Goal: Complete application form

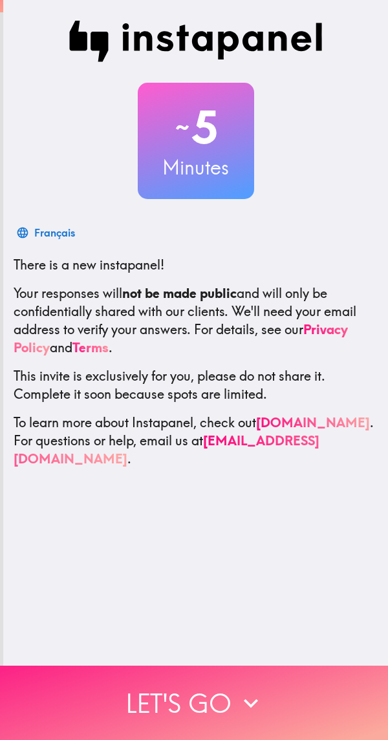
click at [265, 701] on button "Let's go" at bounding box center [194, 702] width 388 height 74
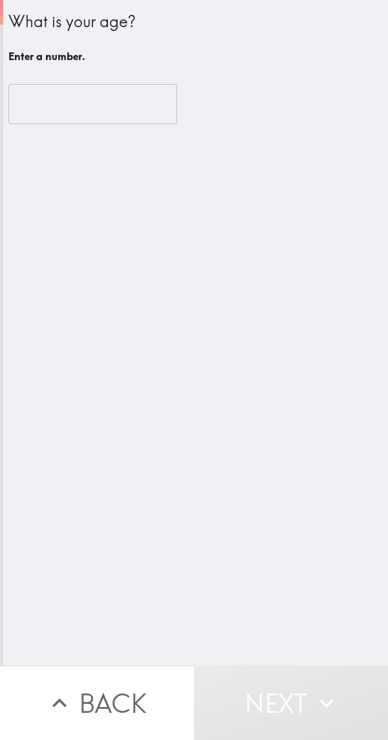
click at [43, 110] on input "number" at bounding box center [92, 104] width 169 height 40
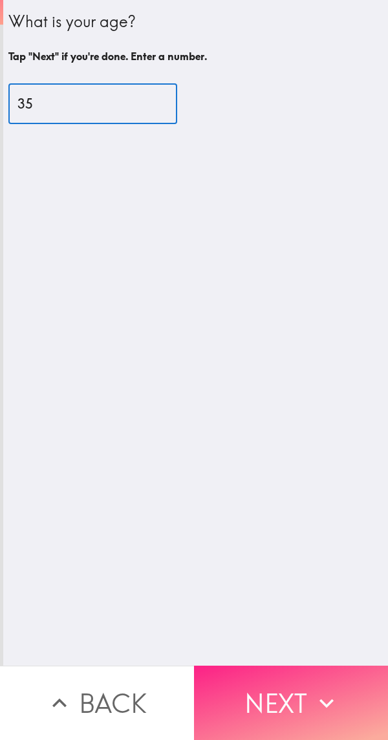
type input "35"
click at [298, 692] on button "Next" at bounding box center [291, 702] width 194 height 74
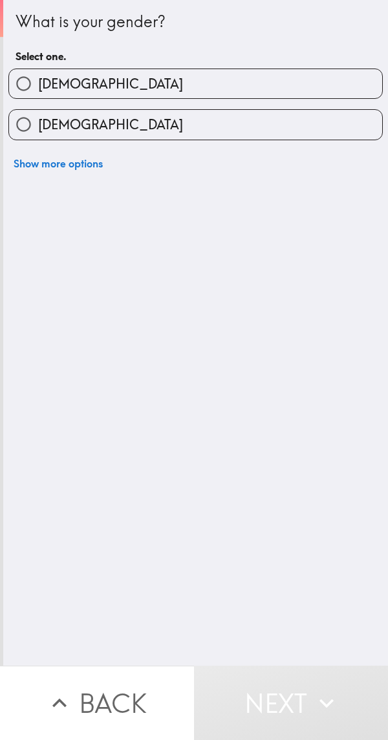
click at [33, 70] on input "[DEMOGRAPHIC_DATA]" at bounding box center [23, 83] width 29 height 29
radio input "true"
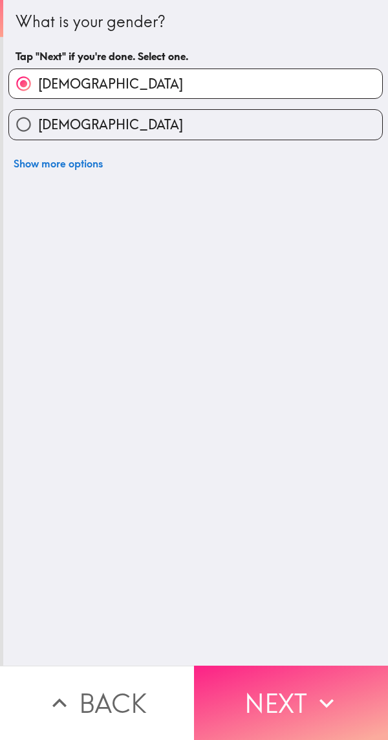
click at [296, 680] on button "Next" at bounding box center [291, 702] width 194 height 74
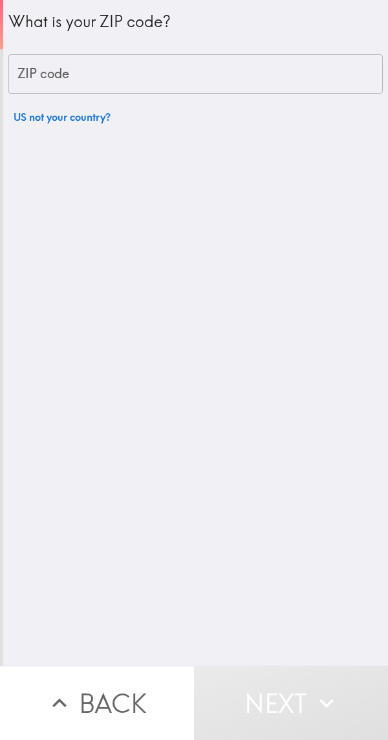
click at [54, 76] on div "ZIP code ZIP code" at bounding box center [195, 74] width 374 height 40
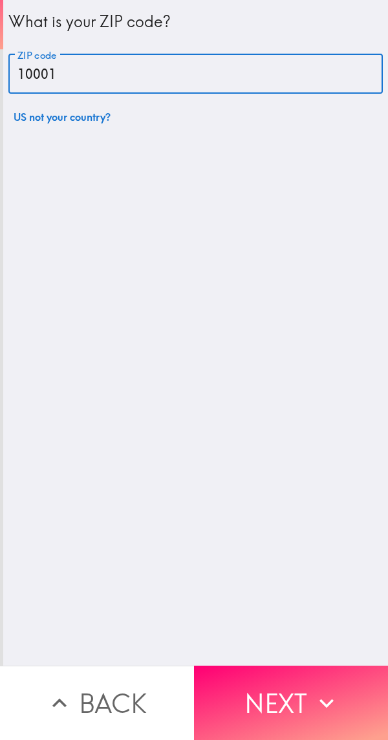
type input "10001"
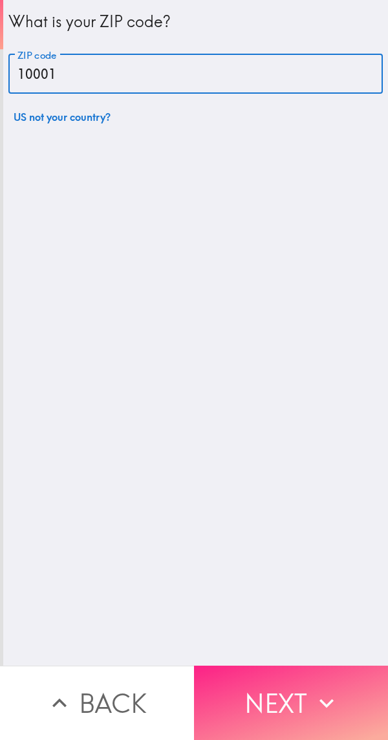
click at [298, 687] on button "Next" at bounding box center [291, 702] width 194 height 74
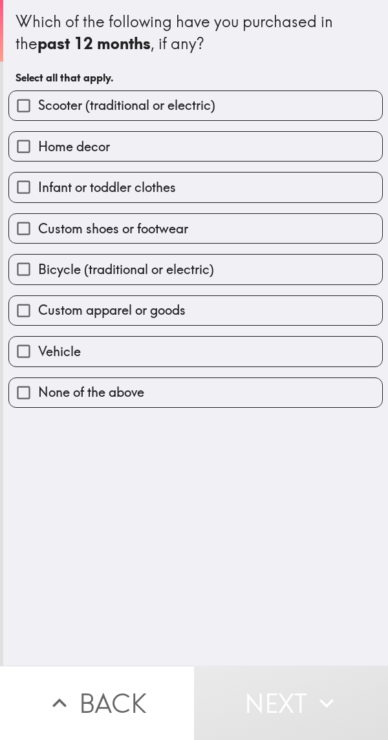
scroll to position [0, 5]
click at [23, 220] on input "Custom shoes or footwear" at bounding box center [23, 228] width 29 height 29
checkbox input "true"
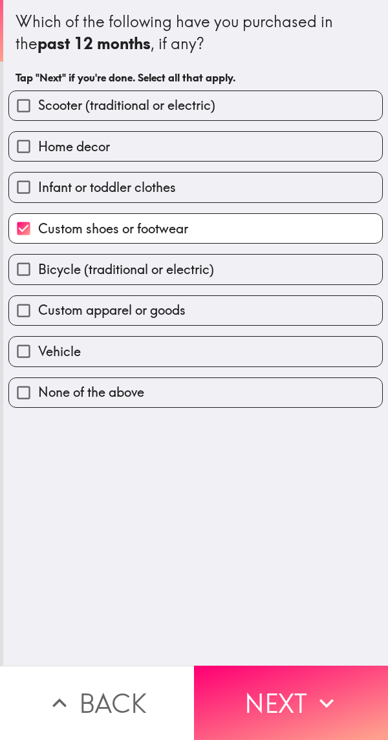
click at [38, 307] on span "Custom apparel or goods" at bounding box center [111, 310] width 147 height 18
click at [36, 307] on input "Custom apparel or goods" at bounding box center [23, 310] width 29 height 29
checkbox input "true"
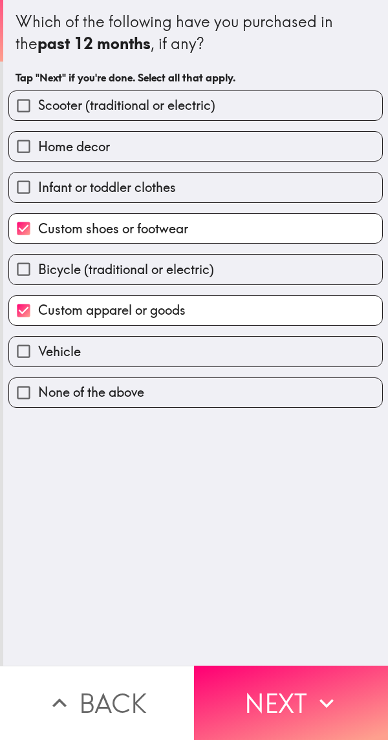
click at [43, 184] on span "Infant or toddler clothes" at bounding box center [107, 187] width 138 height 18
click at [38, 184] on input "Infant or toddler clothes" at bounding box center [23, 186] width 29 height 29
checkbox input "true"
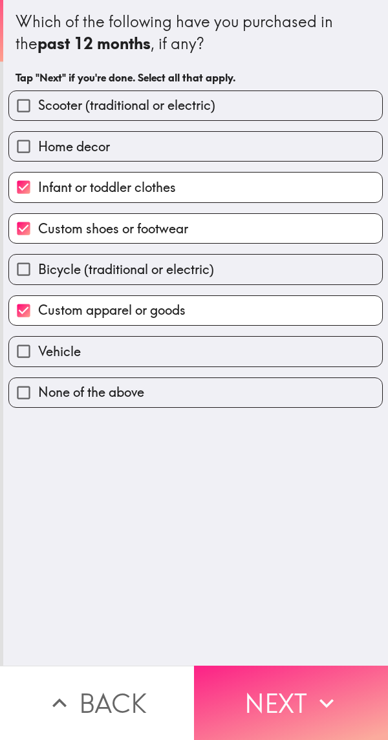
click at [229, 668] on button "Next" at bounding box center [291, 702] width 194 height 74
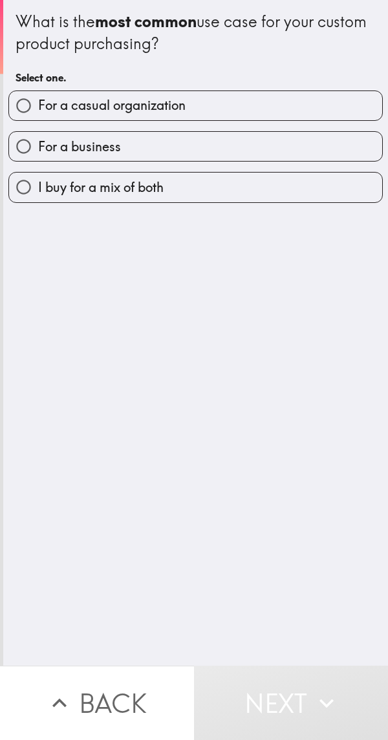
click at [50, 94] on label "For a casual organization" at bounding box center [195, 105] width 373 height 29
click at [38, 94] on input "For a casual organization" at bounding box center [23, 105] width 29 height 29
radio input "true"
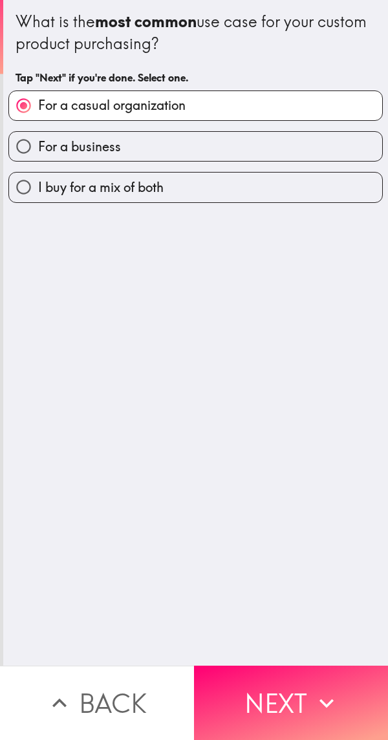
click at [38, 189] on span "I buy for a mix of both" at bounding box center [100, 187] width 125 height 18
click at [37, 189] on input "I buy for a mix of both" at bounding box center [23, 186] width 29 height 29
radio input "true"
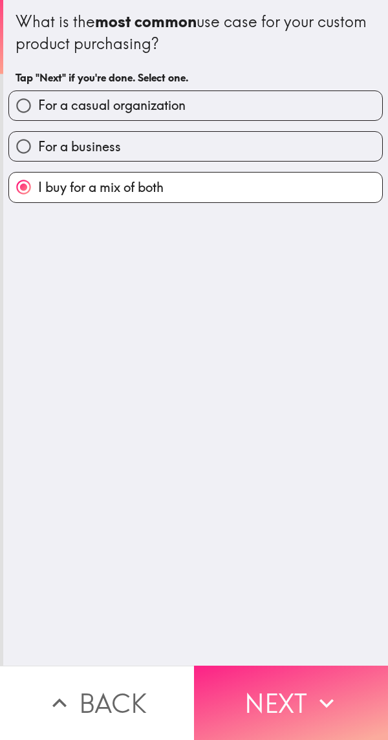
click at [234, 675] on button "Next" at bounding box center [291, 702] width 194 height 74
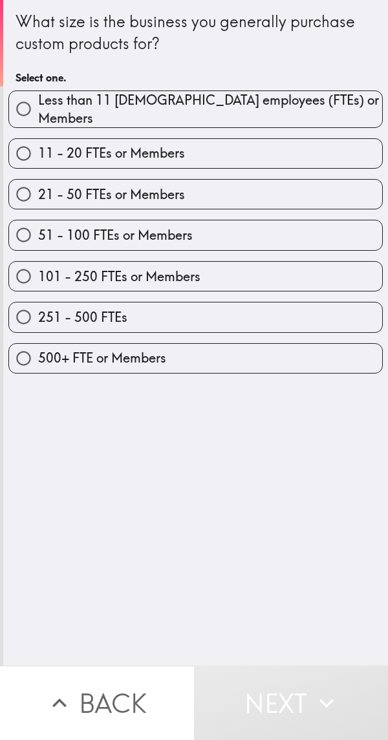
click at [50, 186] on span "21 - 50 FTEs or Members" at bounding box center [111, 194] width 147 height 18
click at [38, 186] on input "21 - 50 FTEs or Members" at bounding box center [23, 194] width 29 height 29
radio input "true"
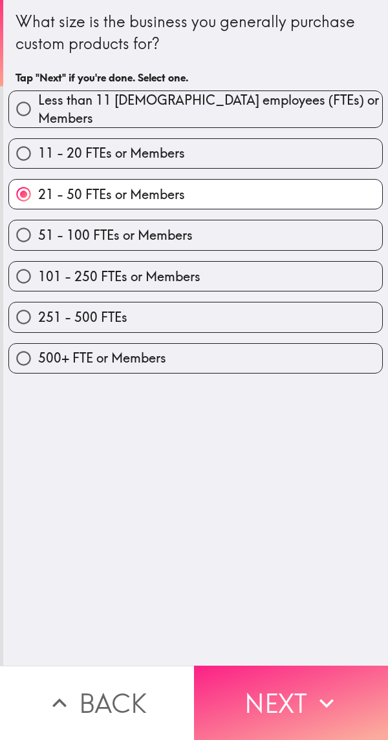
click at [246, 688] on button "Next" at bounding box center [291, 702] width 194 height 74
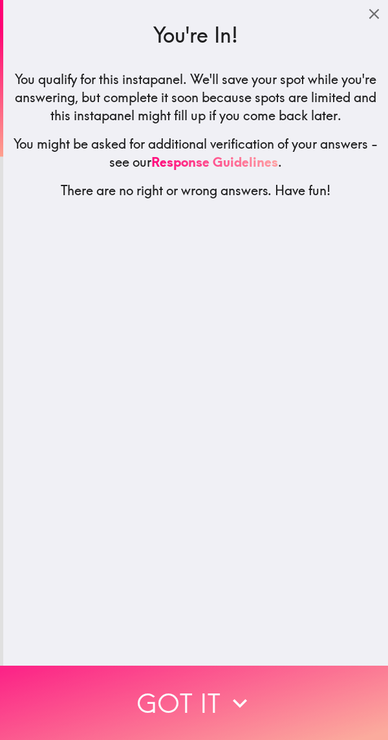
click at [185, 687] on button "Got it" at bounding box center [194, 702] width 388 height 74
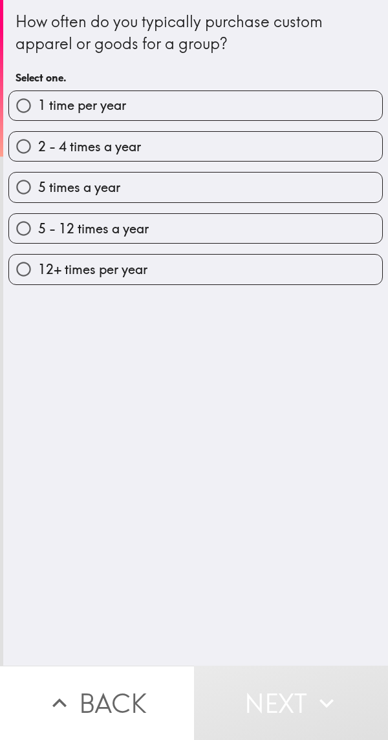
click at [45, 193] on span "5 times a year" at bounding box center [79, 187] width 82 height 18
click at [38, 193] on input "5 times a year" at bounding box center [23, 186] width 29 height 29
radio input "true"
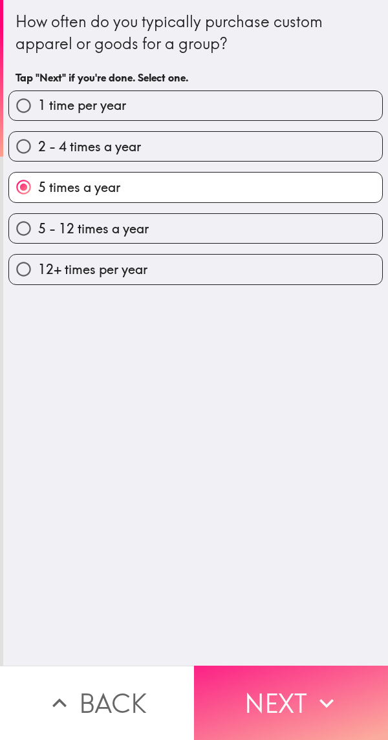
click at [224, 681] on button "Next" at bounding box center [291, 702] width 194 height 74
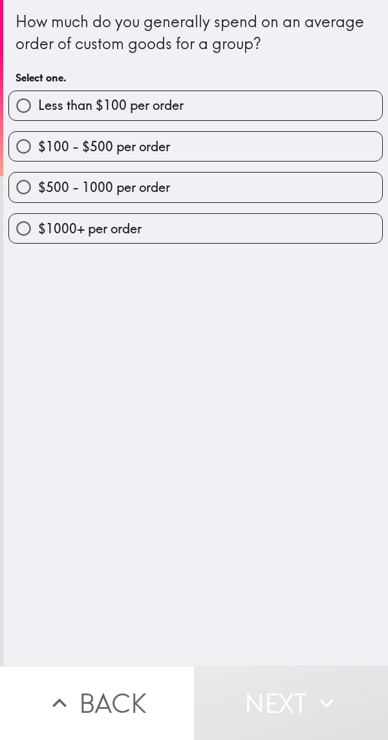
click at [42, 181] on span "$500 - 1000 per order" at bounding box center [104, 187] width 132 height 18
click at [38, 181] on input "$500 - 1000 per order" at bounding box center [23, 186] width 29 height 29
radio input "true"
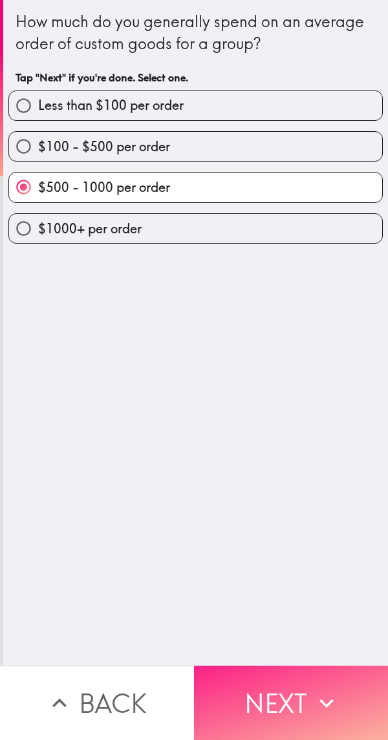
click at [247, 686] on button "Next" at bounding box center [291, 702] width 194 height 74
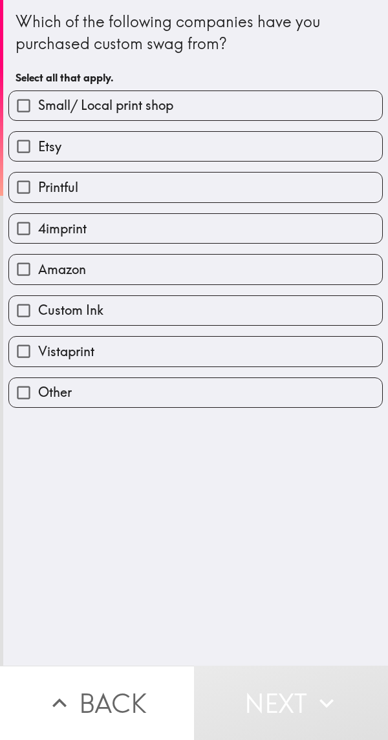
click at [26, 155] on input "Etsy" at bounding box center [23, 146] width 29 height 29
checkbox input "true"
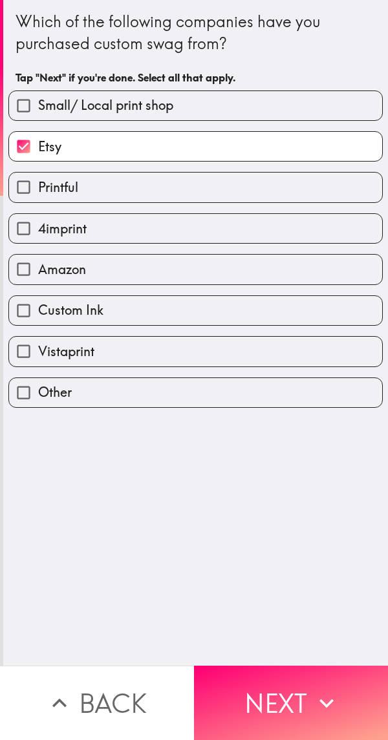
click at [28, 222] on input "4imprint" at bounding box center [23, 228] width 29 height 29
checkbox input "true"
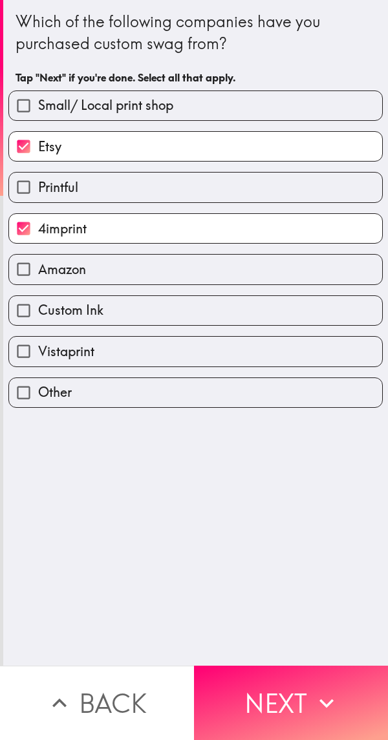
click at [27, 306] on input "Custom Ink" at bounding box center [23, 310] width 29 height 29
checkbox input "true"
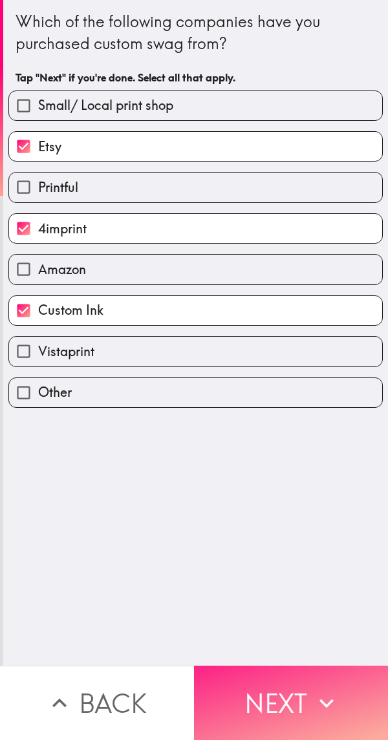
click at [220, 687] on button "Next" at bounding box center [291, 702] width 194 height 74
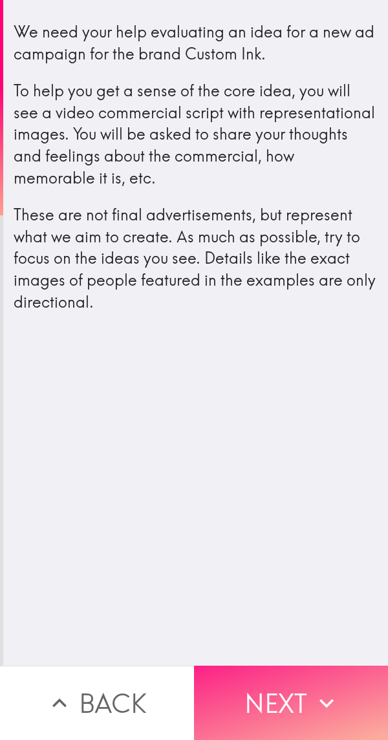
click at [223, 690] on button "Next" at bounding box center [291, 702] width 194 height 74
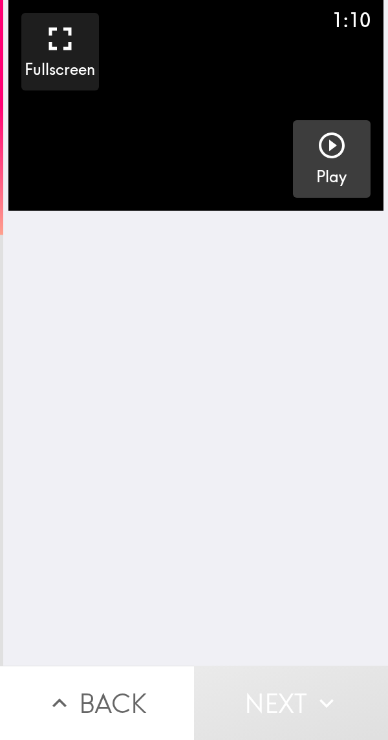
click at [316, 161] on div "button" at bounding box center [331, 148] width 31 height 36
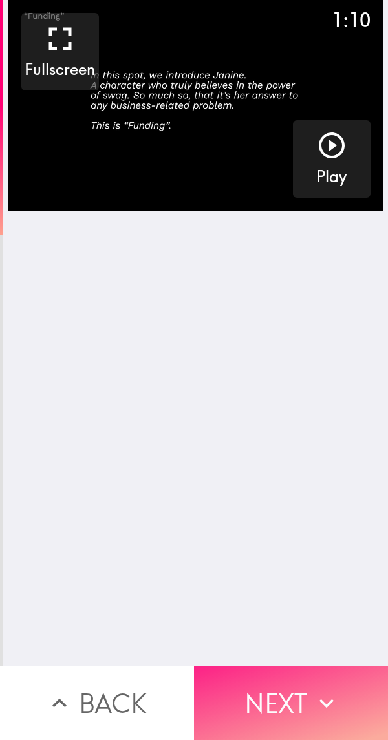
click at [300, 705] on button "Next" at bounding box center [291, 702] width 194 height 74
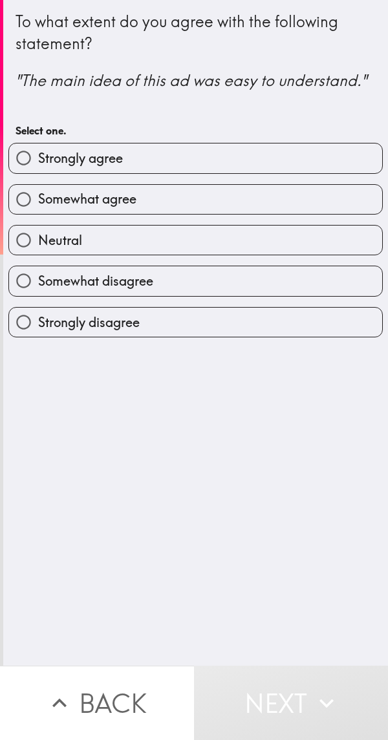
click at [258, 168] on label "Strongly agree" at bounding box center [195, 157] width 373 height 29
click at [38, 168] on input "Strongly agree" at bounding box center [23, 157] width 29 height 29
radio input "true"
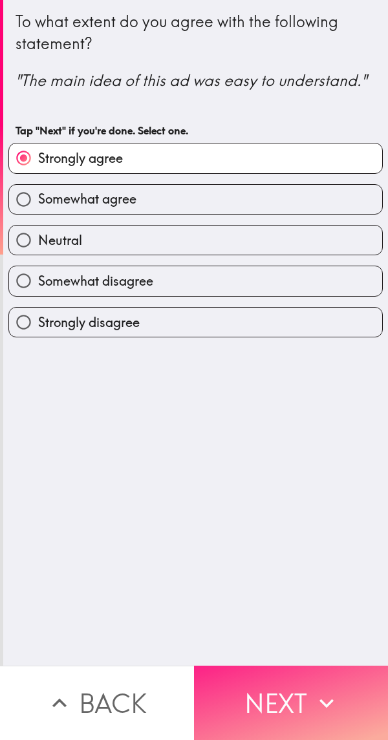
click at [289, 695] on button "Next" at bounding box center [291, 702] width 194 height 74
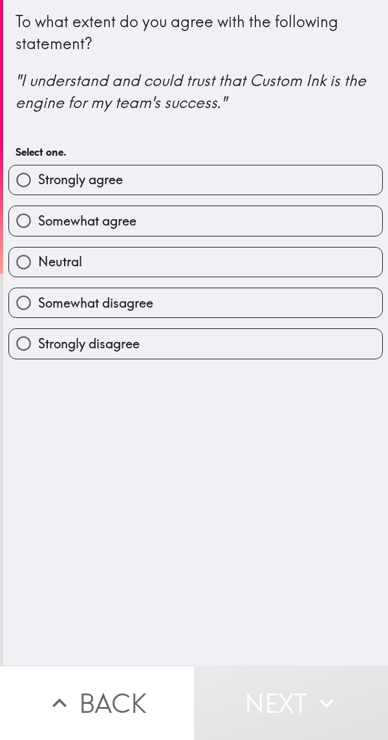
click at [274, 231] on label "Somewhat agree" at bounding box center [195, 220] width 373 height 29
click at [38, 231] on input "Somewhat agree" at bounding box center [23, 220] width 29 height 29
radio input "true"
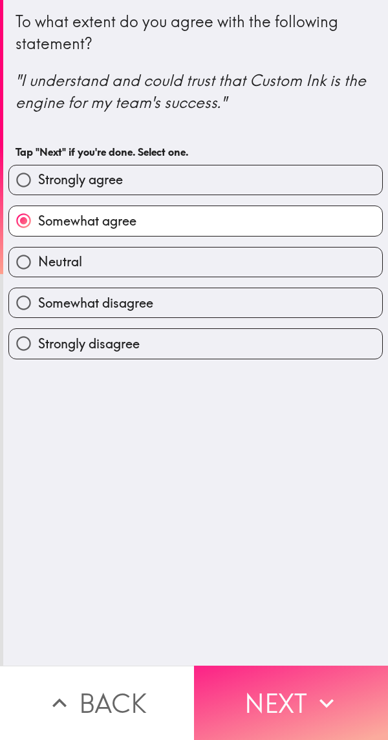
click at [290, 698] on button "Next" at bounding box center [291, 702] width 194 height 74
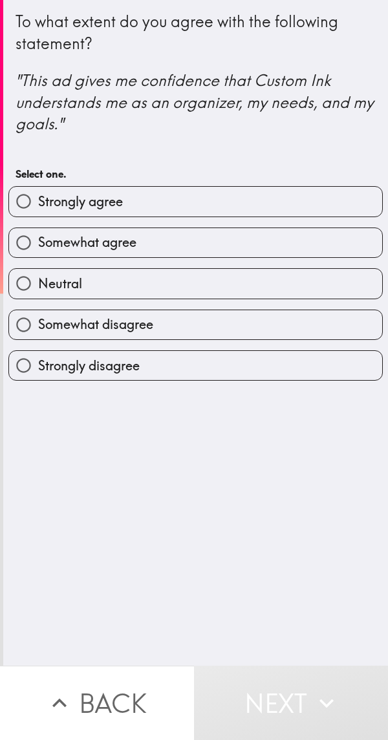
click at [282, 208] on label "Strongly agree" at bounding box center [195, 201] width 373 height 29
click at [38, 208] on input "Strongly agree" at bounding box center [23, 201] width 29 height 29
radio input "true"
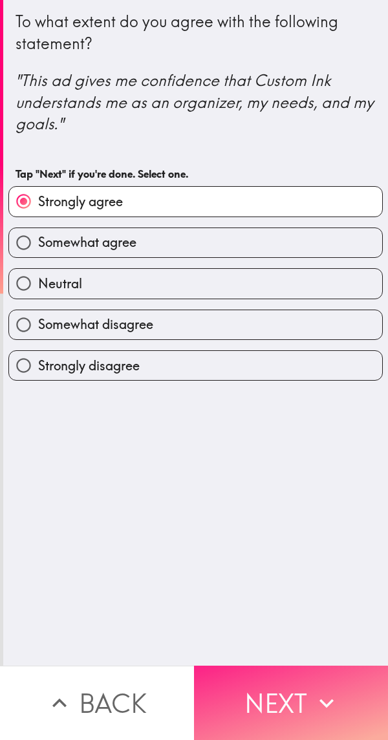
click at [294, 697] on button "Next" at bounding box center [291, 702] width 194 height 74
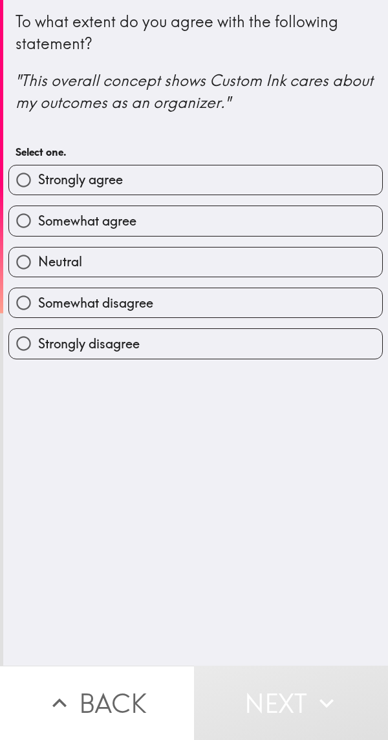
click at [282, 227] on label "Somewhat agree" at bounding box center [195, 220] width 373 height 29
click at [38, 227] on input "Somewhat agree" at bounding box center [23, 220] width 29 height 29
radio input "true"
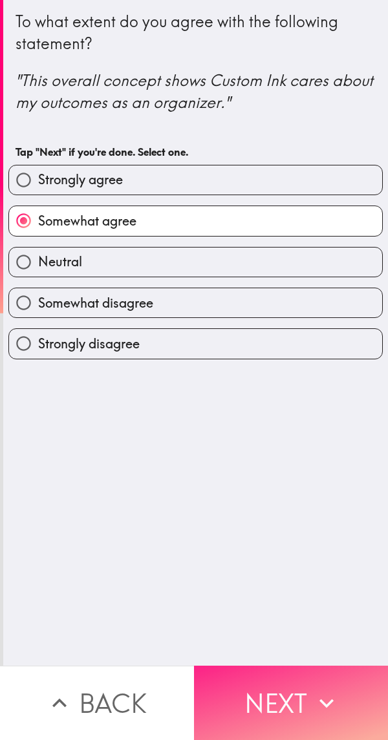
click at [298, 689] on button "Next" at bounding box center [291, 702] width 194 height 74
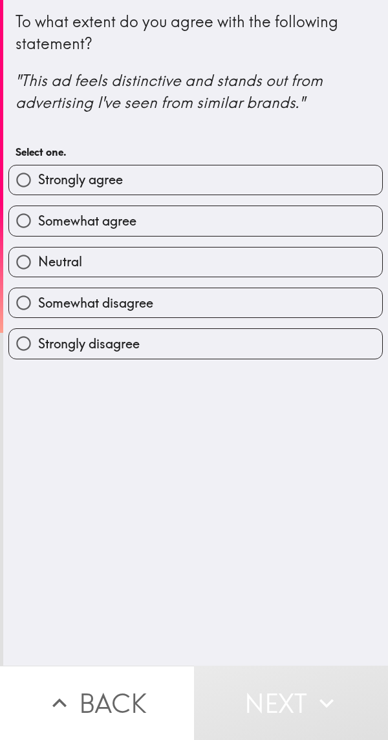
click at [270, 272] on label "Neutral" at bounding box center [195, 261] width 373 height 29
click at [38, 272] on input "Neutral" at bounding box center [23, 261] width 29 height 29
radio input "true"
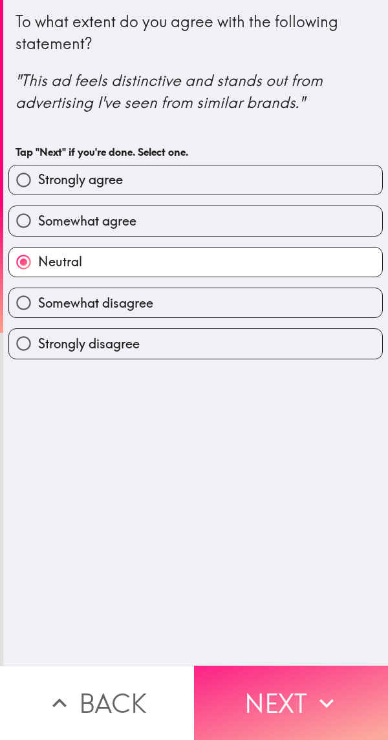
click at [282, 696] on button "Next" at bounding box center [291, 702] width 194 height 74
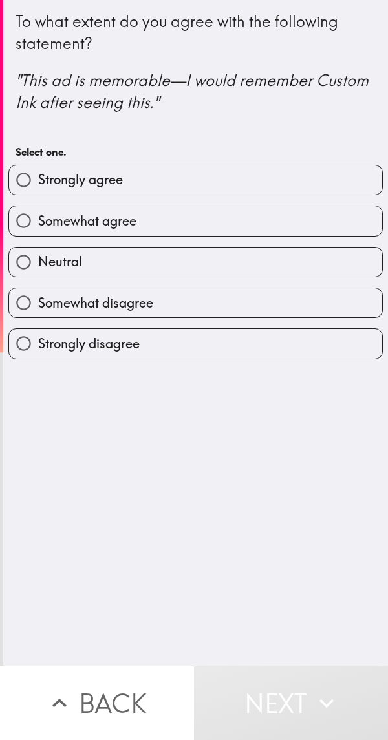
click at [274, 234] on label "Somewhat agree" at bounding box center [195, 220] width 373 height 29
click at [38, 234] on input "Somewhat agree" at bounding box center [23, 220] width 29 height 29
radio input "true"
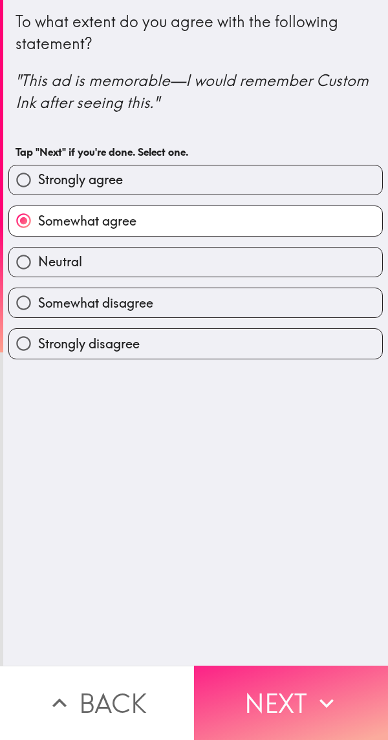
click at [285, 687] on button "Next" at bounding box center [291, 702] width 194 height 74
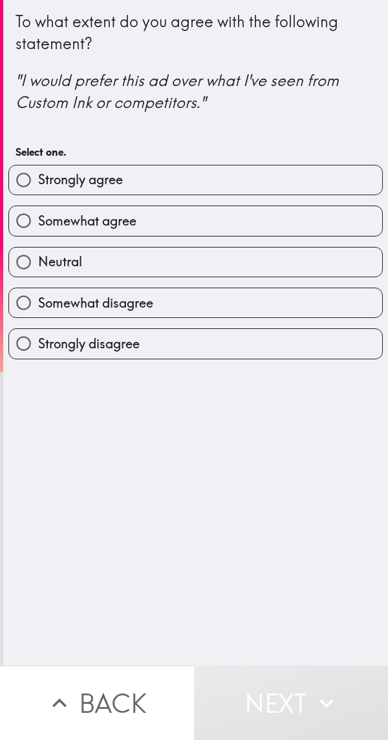
click at [297, 184] on label "Strongly agree" at bounding box center [195, 179] width 373 height 29
click at [38, 184] on input "Strongly agree" at bounding box center [23, 179] width 29 height 29
radio input "true"
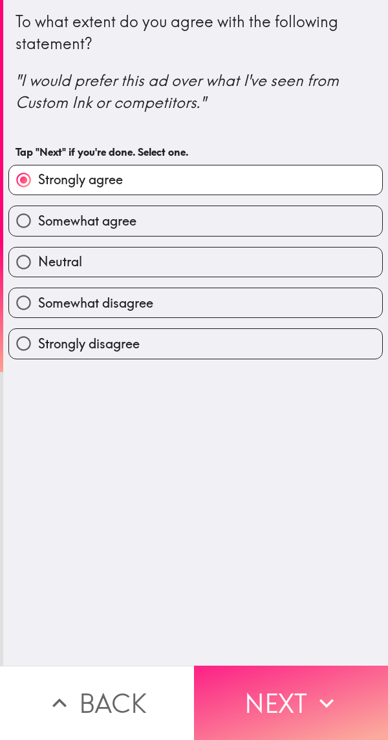
click at [288, 691] on button "Next" at bounding box center [291, 702] width 194 height 74
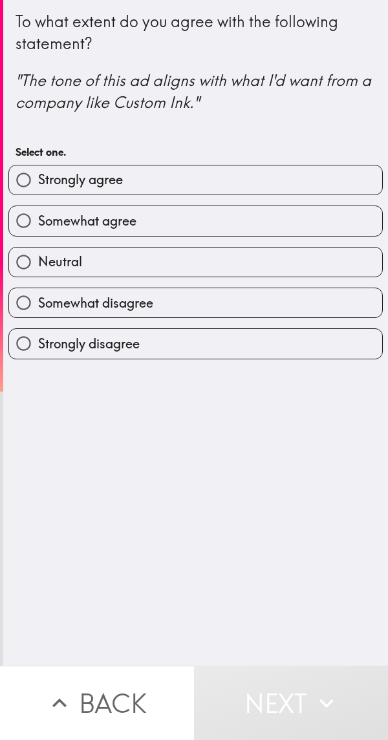
click at [292, 228] on label "Somewhat agree" at bounding box center [195, 220] width 373 height 29
click at [38, 228] on input "Somewhat agree" at bounding box center [23, 220] width 29 height 29
radio input "true"
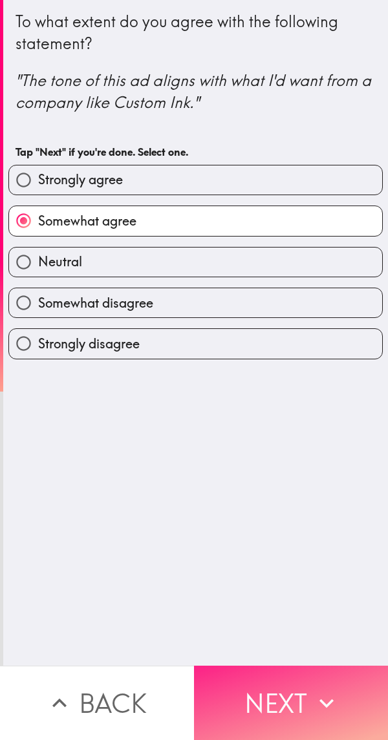
click at [292, 685] on button "Next" at bounding box center [291, 702] width 194 height 74
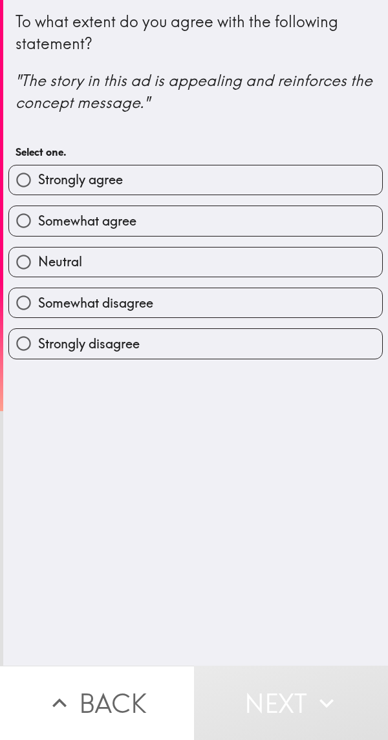
click at [279, 222] on label "Somewhat agree" at bounding box center [195, 220] width 373 height 29
click at [38, 222] on input "Somewhat agree" at bounding box center [23, 220] width 29 height 29
radio input "true"
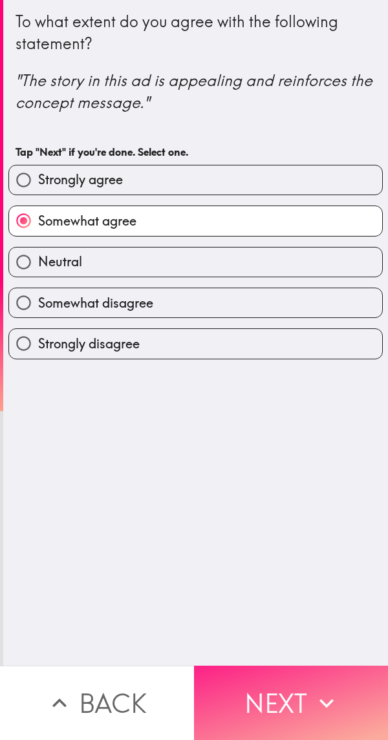
click at [289, 699] on button "Next" at bounding box center [291, 702] width 194 height 74
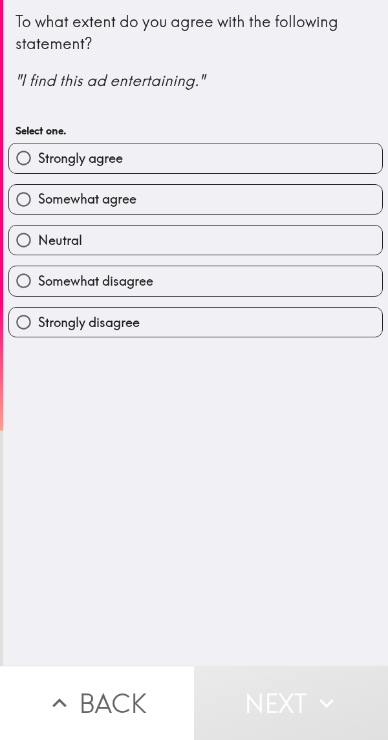
click at [257, 196] on label "Somewhat agree" at bounding box center [195, 199] width 373 height 29
click at [38, 196] on input "Somewhat agree" at bounding box center [23, 199] width 29 height 29
radio input "true"
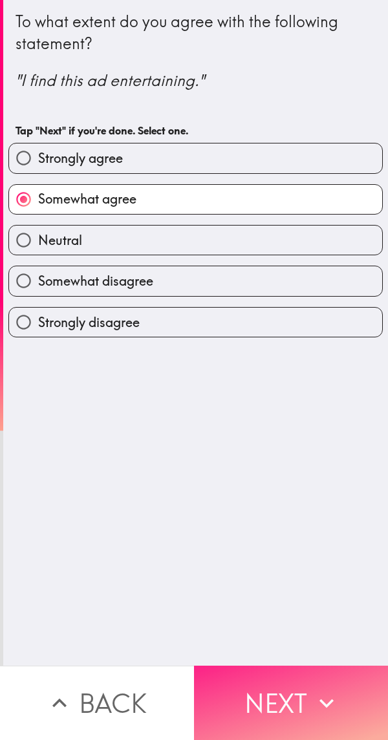
click at [289, 690] on button "Next" at bounding box center [291, 702] width 194 height 74
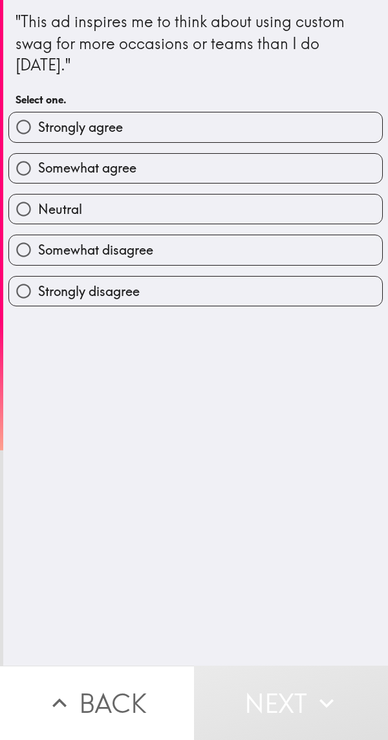
click at [26, 161] on input "Somewhat agree" at bounding box center [23, 168] width 29 height 29
radio input "true"
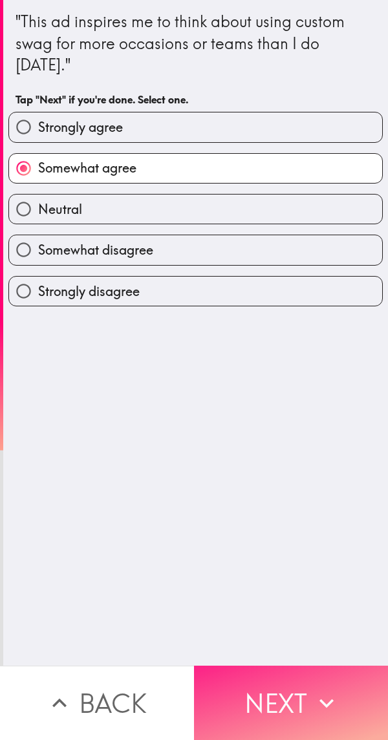
click at [298, 688] on button "Next" at bounding box center [291, 702] width 194 height 74
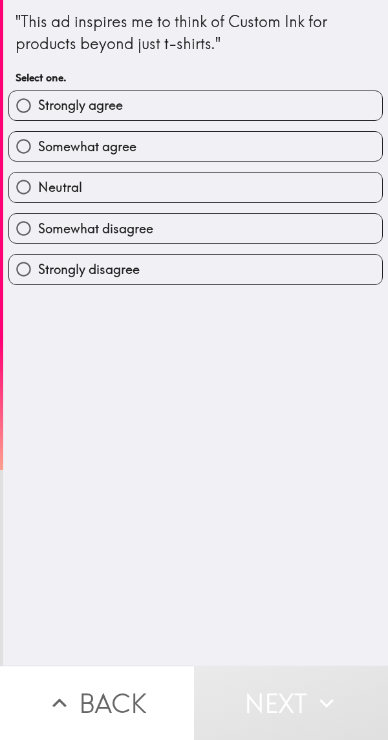
click at [260, 194] on label "Neutral" at bounding box center [195, 186] width 373 height 29
click at [38, 194] on input "Neutral" at bounding box center [23, 186] width 29 height 29
radio input "true"
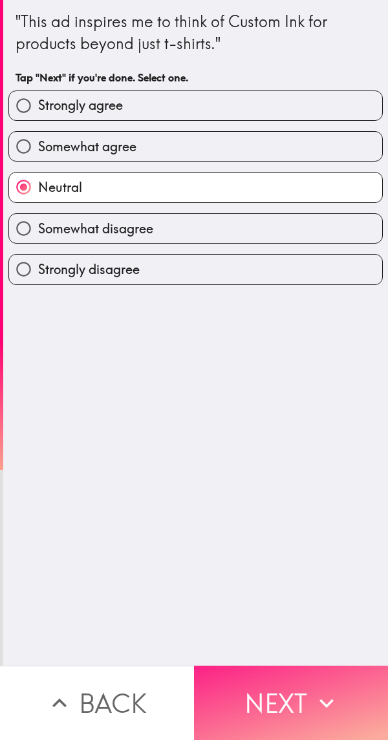
click at [312, 693] on icon "button" at bounding box center [326, 702] width 28 height 28
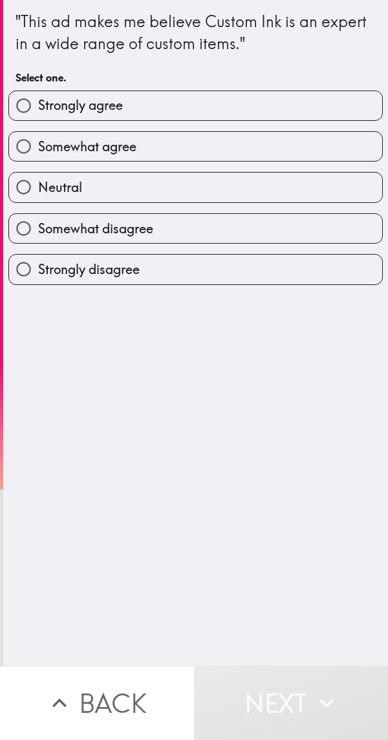
click at [278, 119] on label "Strongly agree" at bounding box center [195, 105] width 373 height 29
click at [38, 119] on input "Strongly agree" at bounding box center [23, 105] width 29 height 29
radio input "true"
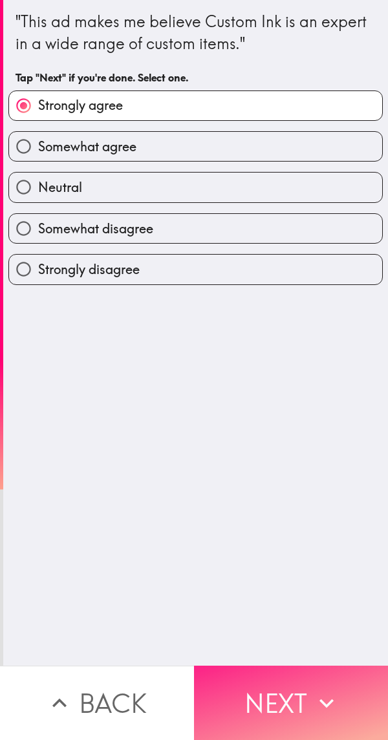
click at [298, 701] on button "Next" at bounding box center [291, 702] width 194 height 74
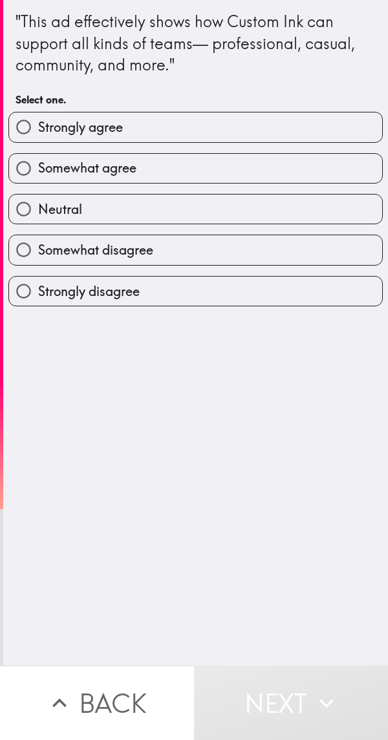
click at [282, 176] on label "Somewhat agree" at bounding box center [195, 168] width 373 height 29
click at [38, 176] on input "Somewhat agree" at bounding box center [23, 168] width 29 height 29
radio input "true"
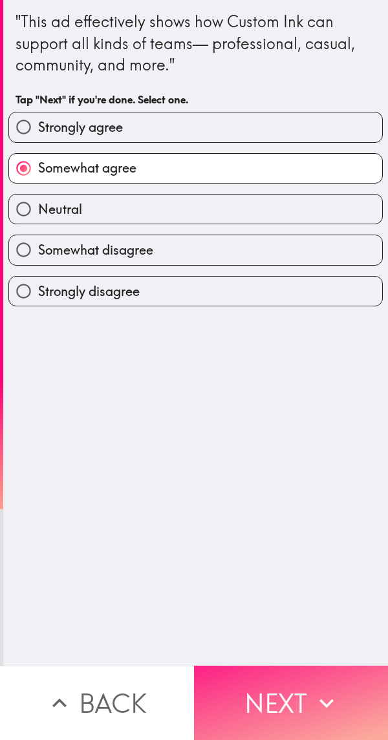
click at [295, 693] on button "Next" at bounding box center [291, 702] width 194 height 74
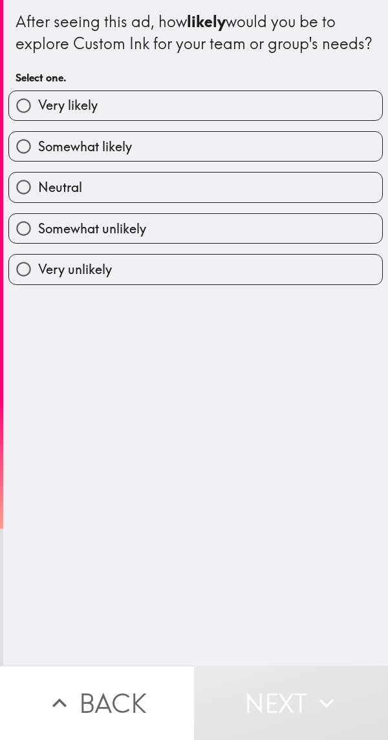
click at [272, 161] on label "Somewhat likely" at bounding box center [195, 146] width 373 height 29
click at [38, 161] on input "Somewhat likely" at bounding box center [23, 146] width 29 height 29
radio input "true"
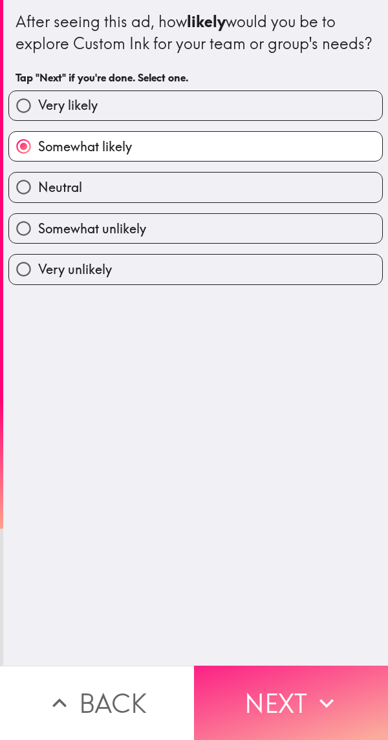
click at [293, 694] on button "Next" at bounding box center [291, 702] width 194 height 74
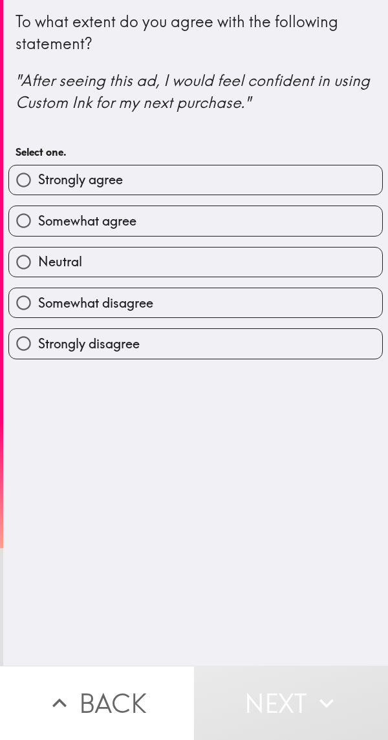
click at [273, 249] on label "Neutral" at bounding box center [195, 261] width 373 height 29
click at [38, 249] on input "Neutral" at bounding box center [23, 261] width 29 height 29
radio input "true"
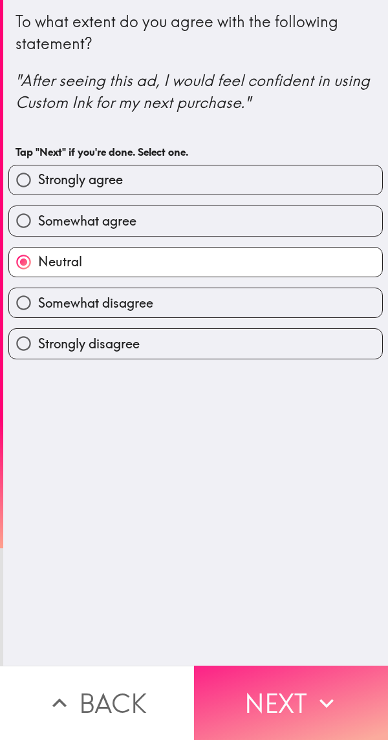
click at [291, 692] on button "Next" at bounding box center [291, 702] width 194 height 74
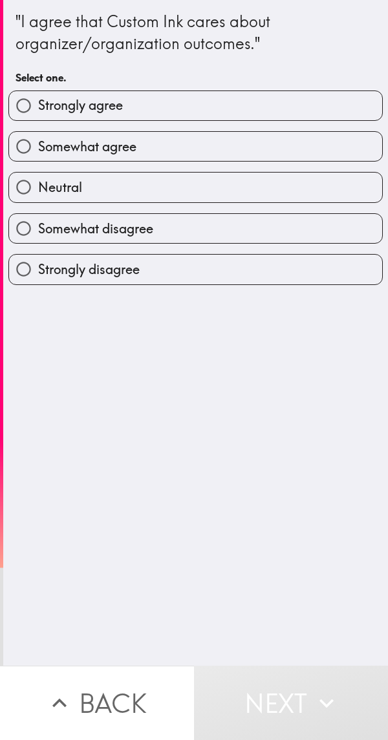
click at [282, 146] on label "Somewhat agree" at bounding box center [195, 146] width 373 height 29
click at [38, 146] on input "Somewhat agree" at bounding box center [23, 146] width 29 height 29
radio input "true"
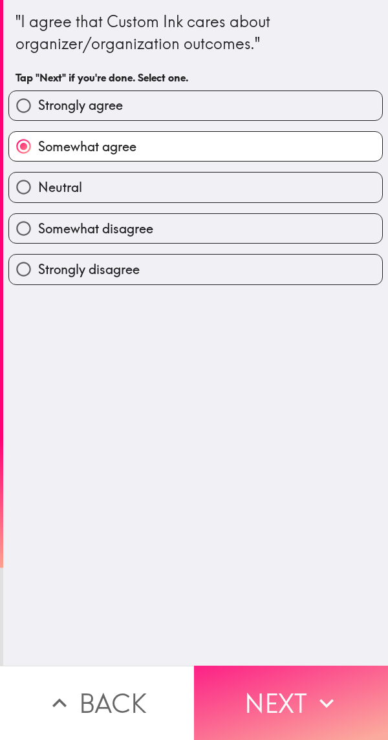
click at [292, 698] on button "Next" at bounding box center [291, 702] width 194 height 74
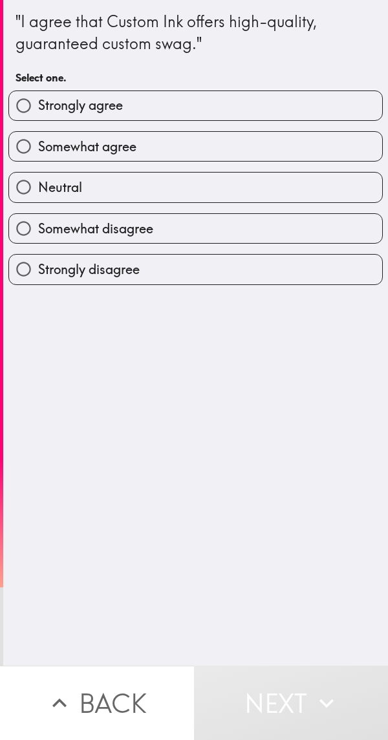
click at [268, 118] on label "Strongly agree" at bounding box center [195, 105] width 373 height 29
click at [38, 118] on input "Strongly agree" at bounding box center [23, 105] width 29 height 29
radio input "true"
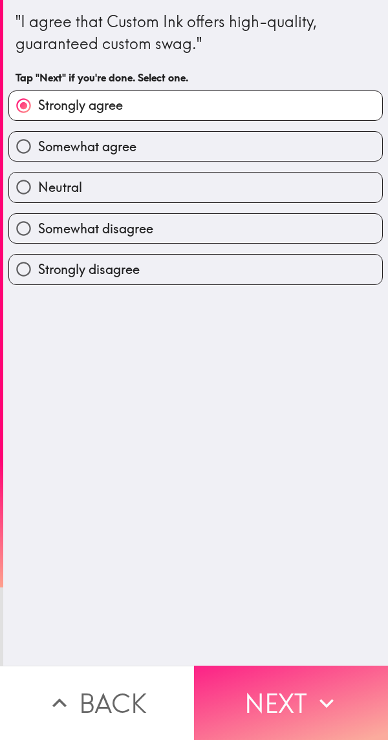
click at [292, 684] on button "Next" at bounding box center [291, 702] width 194 height 74
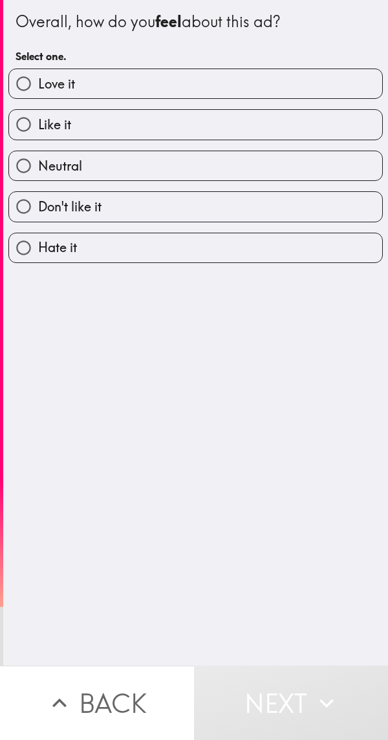
click at [260, 96] on label "Love it" at bounding box center [195, 83] width 373 height 29
click at [38, 96] on input "Love it" at bounding box center [23, 83] width 29 height 29
radio input "true"
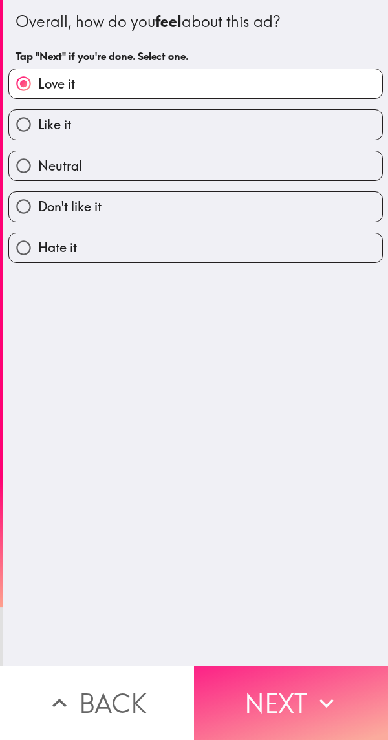
click at [312, 703] on icon "button" at bounding box center [326, 702] width 28 height 28
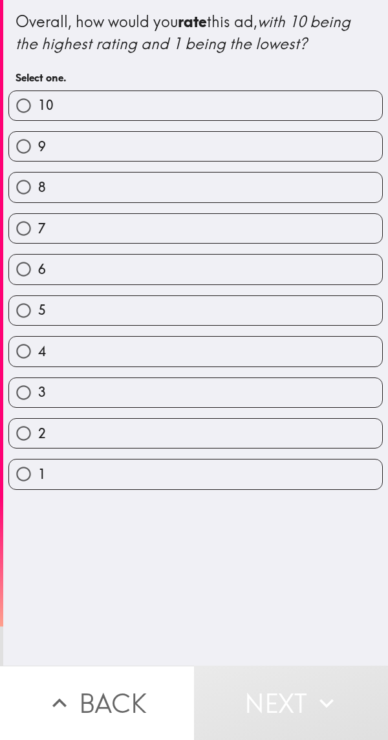
click at [246, 145] on label "9" at bounding box center [195, 146] width 373 height 29
click at [38, 145] on input "9" at bounding box center [23, 146] width 29 height 29
radio input "true"
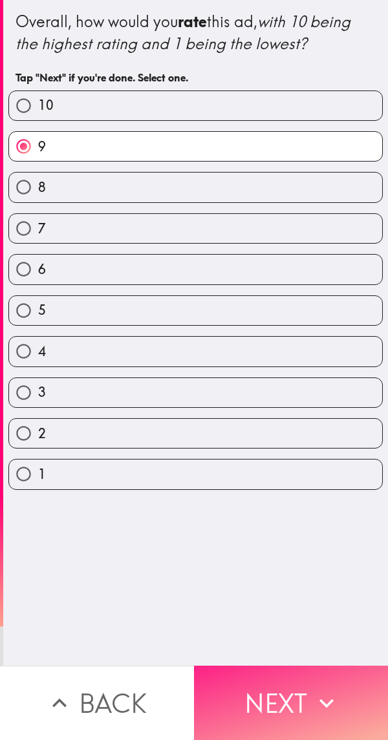
click at [295, 690] on button "Next" at bounding box center [291, 702] width 194 height 74
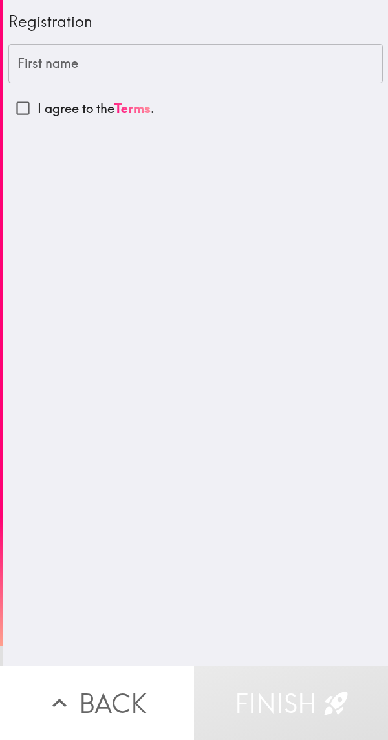
click at [48, 58] on div "First name First name" at bounding box center [195, 64] width 374 height 40
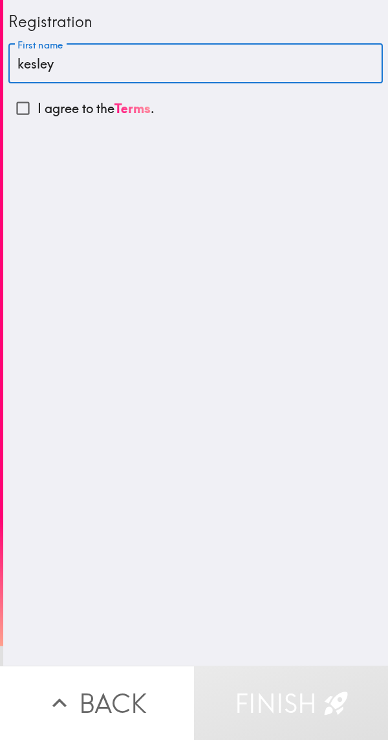
type input "kesley"
click at [26, 116] on input "I agree to the Terms ." at bounding box center [22, 108] width 29 height 29
checkbox input "true"
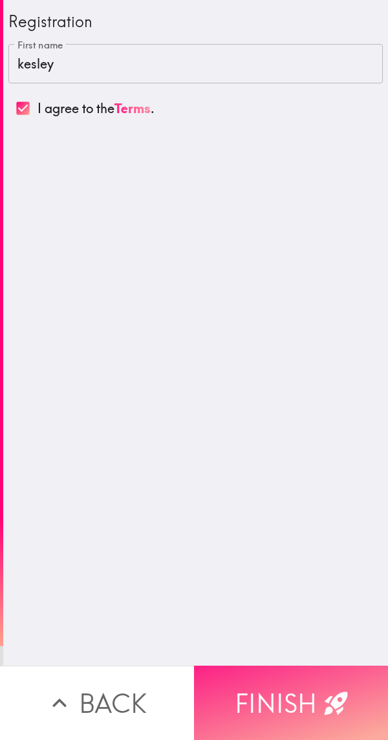
click at [306, 687] on button "Finish" at bounding box center [291, 702] width 194 height 74
